Goal: Go to known website: Go to known website

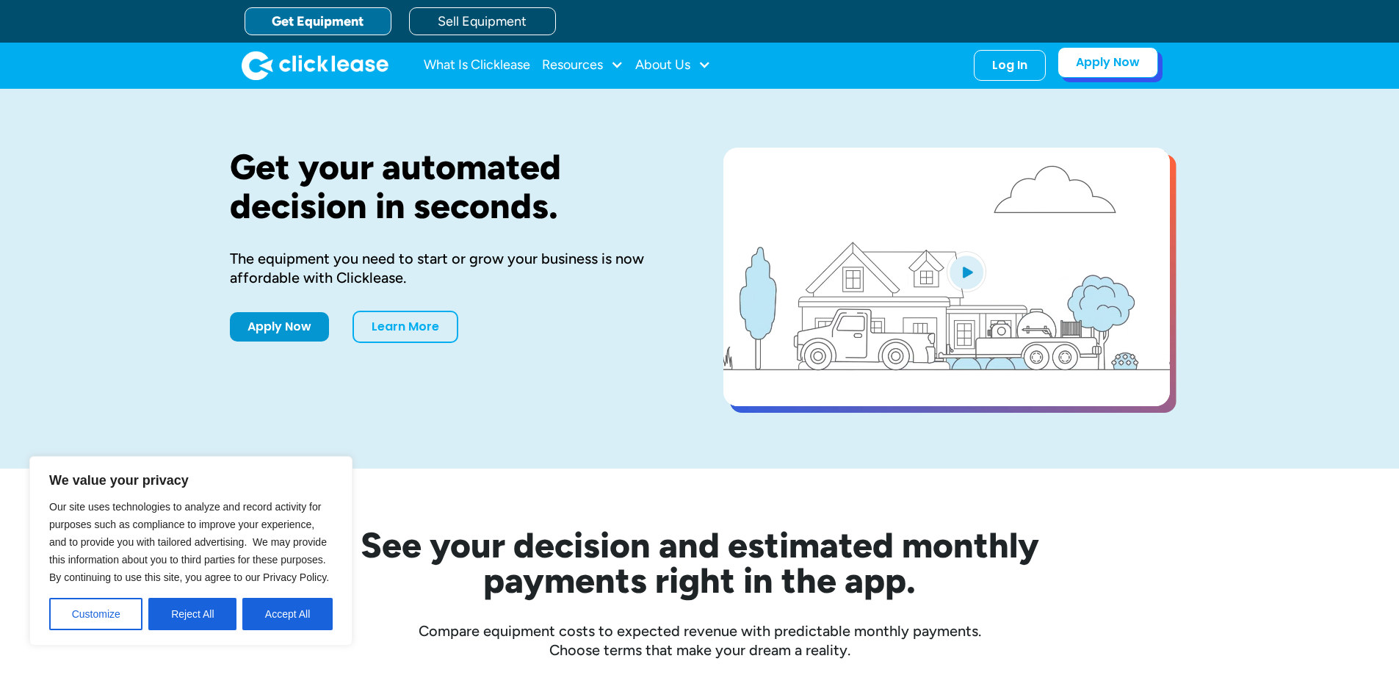
click at [1088, 70] on link "Apply Now" at bounding box center [1108, 62] width 101 height 31
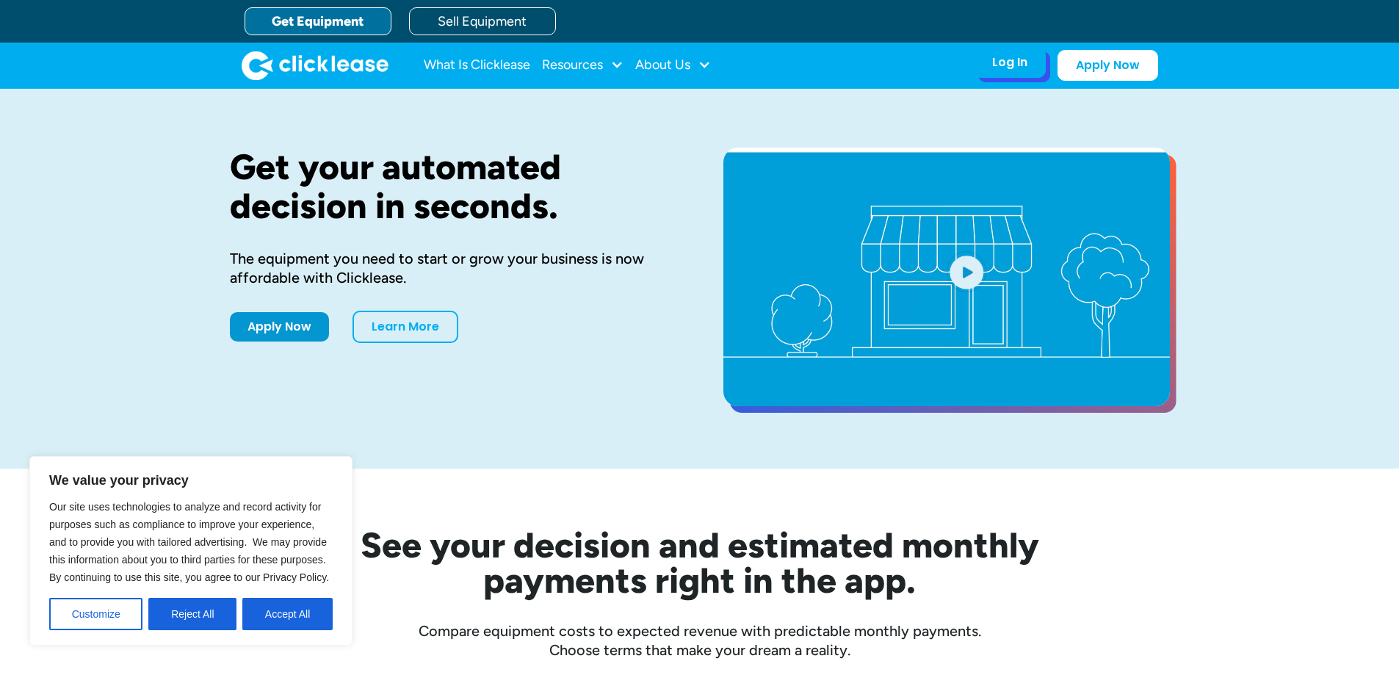
click at [1015, 73] on div "Log In Account login I use Clicklease to get my equipment Partner Portal I offe…" at bounding box center [1010, 62] width 72 height 31
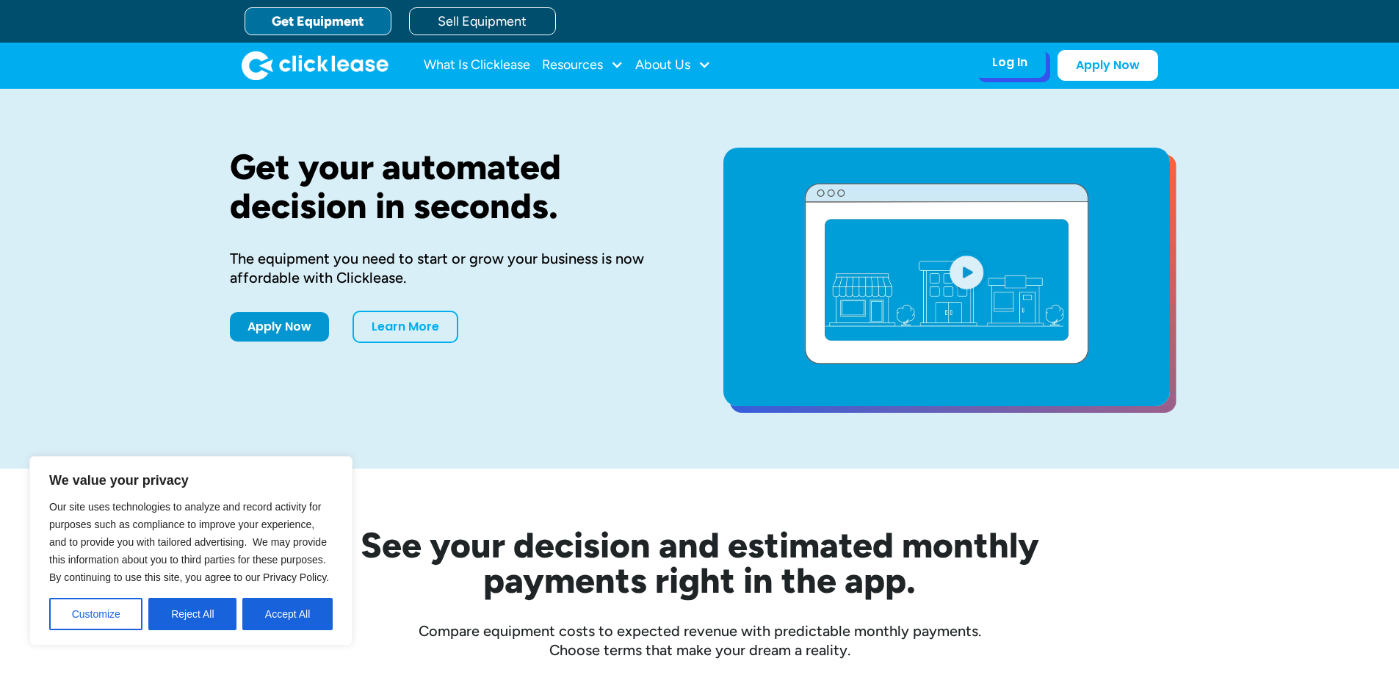
click at [1011, 68] on div "Log In" at bounding box center [1009, 62] width 35 height 15
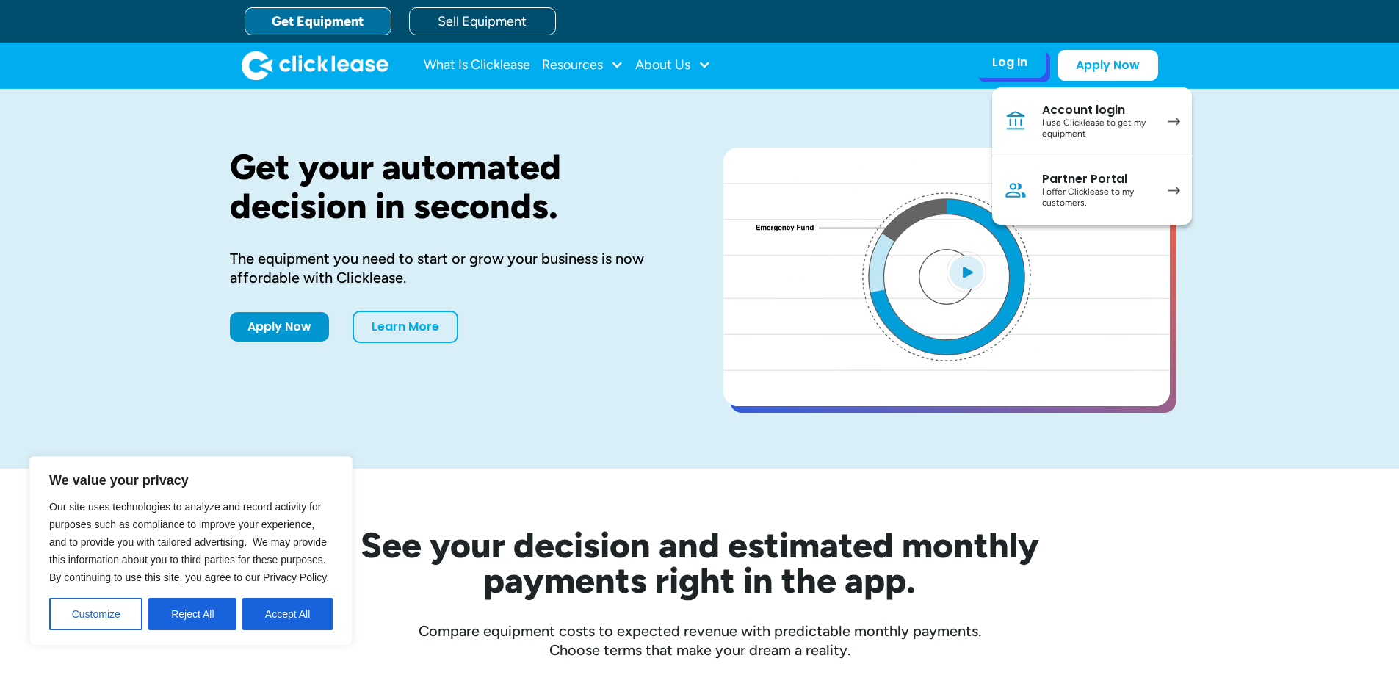
click at [1055, 175] on div "Partner Portal" at bounding box center [1097, 179] width 111 height 15
